Goal: Task Accomplishment & Management: Manage account settings

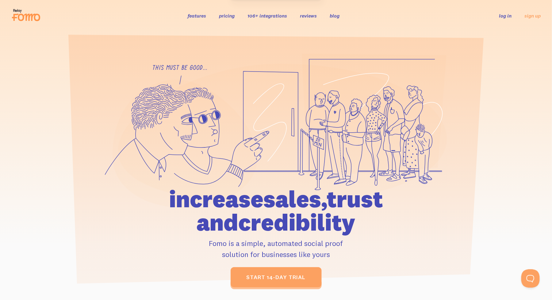
click at [505, 14] on link "log in" at bounding box center [506, 16] width 13 height 6
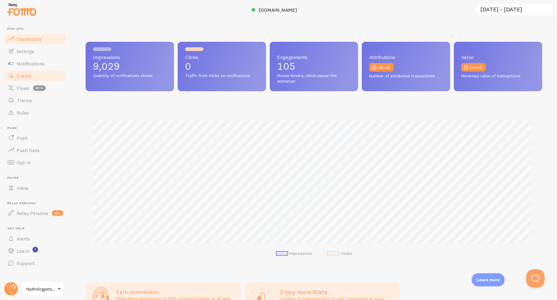
click at [21, 77] on span "Events" at bounding box center [24, 76] width 15 height 6
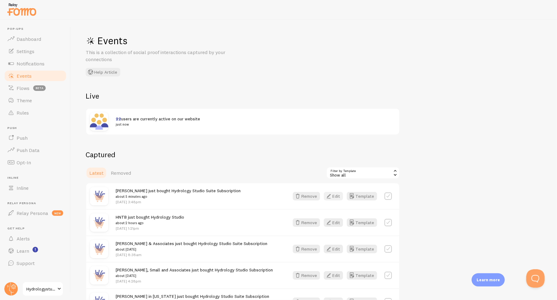
click at [340, 194] on button "Edit" at bounding box center [333, 196] width 19 height 9
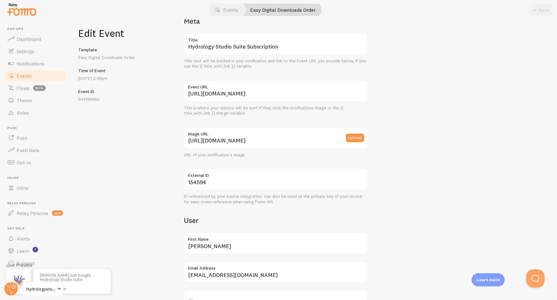
scroll to position [31, 0]
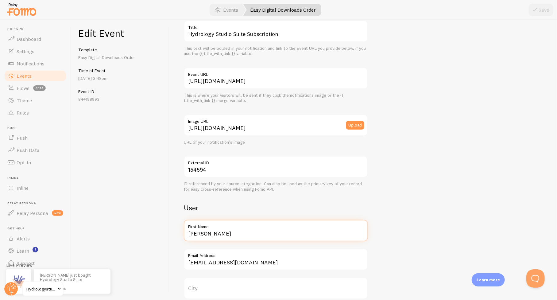
drag, startPoint x: 215, startPoint y: 234, endPoint x: 148, endPoint y: 231, distance: 67.6
click at [148, 231] on div "Edit Event Template Easy Digital Downloads Order Time of Event [DATE] 3:48pm Ev…" at bounding box center [314, 160] width 486 height 280
type input "SBD Land Services"
click at [543, 10] on button "Save" at bounding box center [541, 10] width 25 height 12
click at [21, 76] on span "Events" at bounding box center [24, 76] width 15 height 6
